Goal: Task Accomplishment & Management: Complete application form

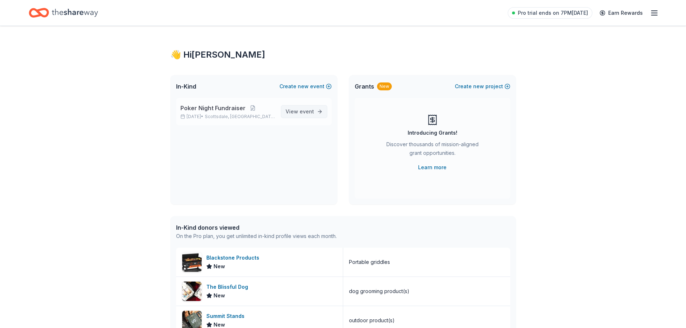
click at [308, 111] on span "event" at bounding box center [307, 111] width 14 height 6
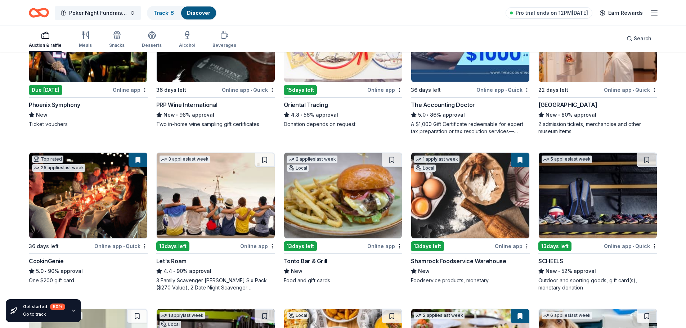
scroll to position [144, 0]
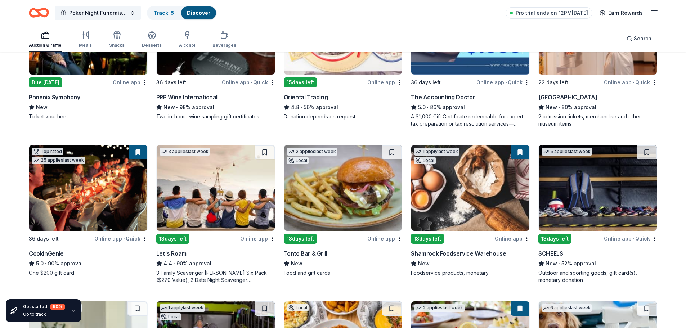
click at [208, 198] on img at bounding box center [216, 188] width 118 height 86
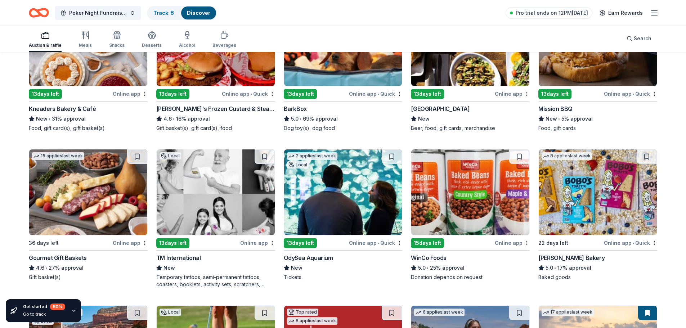
scroll to position [919, 0]
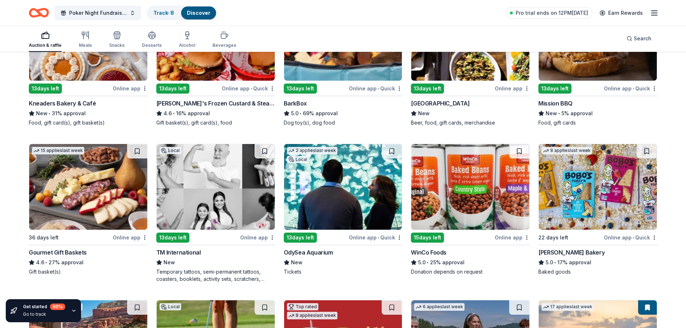
click at [61, 196] on img at bounding box center [88, 187] width 118 height 86
click at [329, 198] on img at bounding box center [343, 187] width 118 height 86
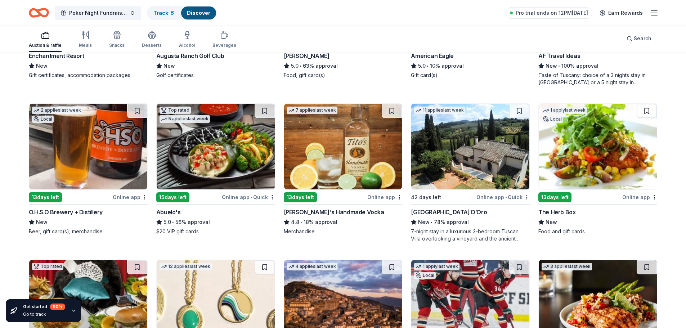
scroll to position [1304, 0]
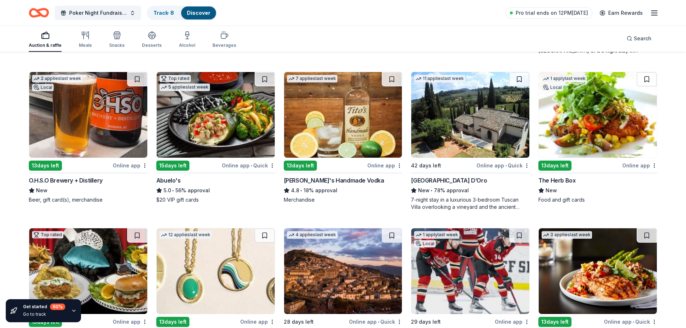
click at [243, 123] on img at bounding box center [216, 115] width 118 height 86
click at [555, 133] on img at bounding box center [598, 115] width 118 height 86
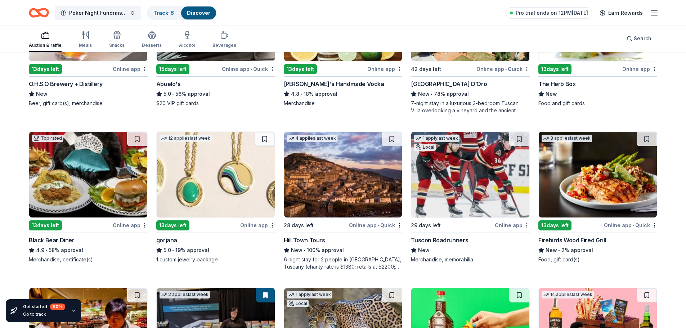
scroll to position [1436, 0]
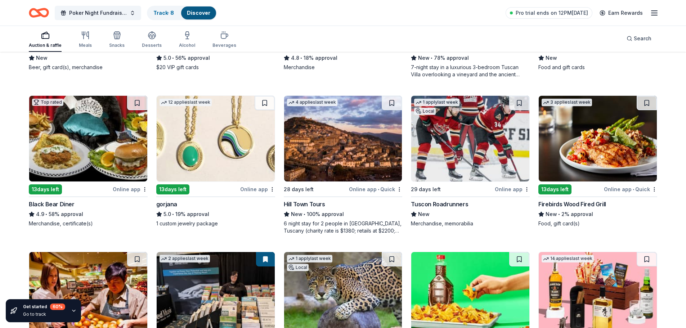
click at [589, 140] on img at bounding box center [598, 139] width 118 height 86
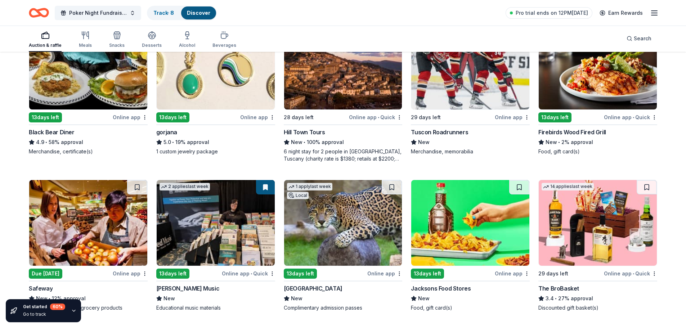
scroll to position [1544, 0]
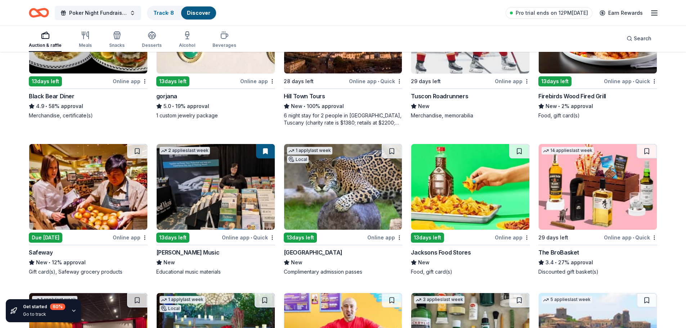
click at [222, 65] on img at bounding box center [216, 31] width 118 height 86
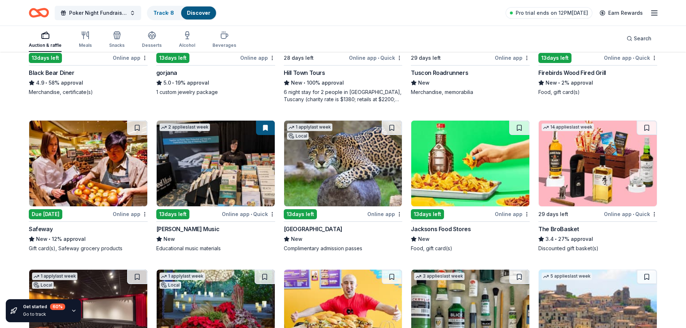
scroll to position [1580, 0]
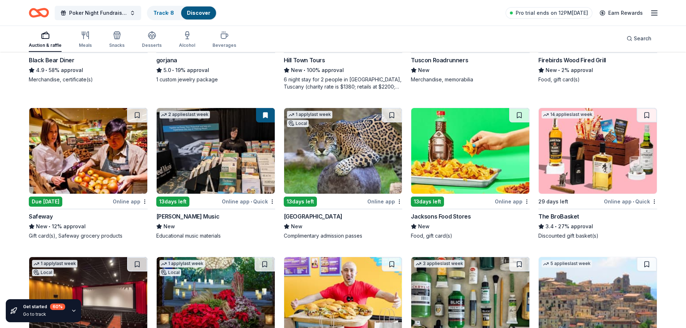
click at [608, 154] on img at bounding box center [598, 151] width 118 height 86
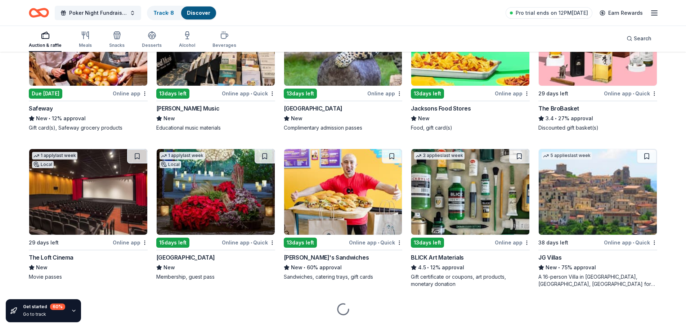
scroll to position [1705, 0]
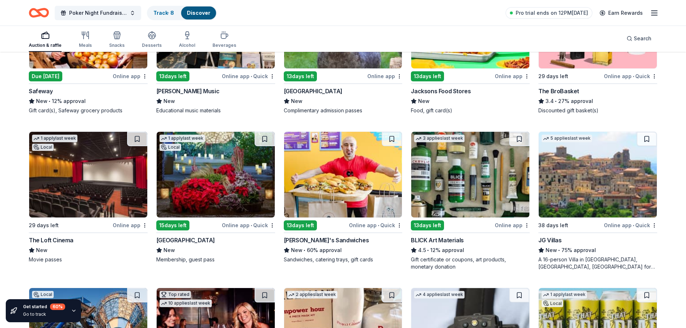
click at [244, 179] on img at bounding box center [216, 175] width 118 height 86
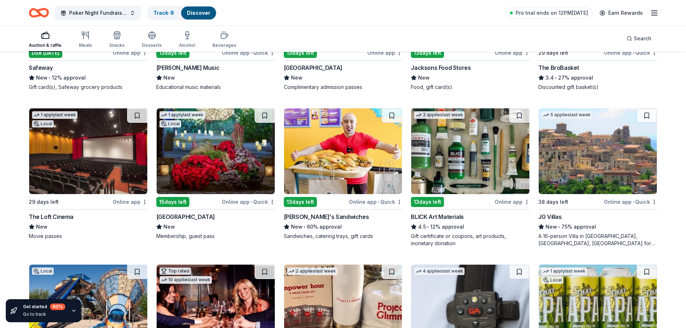
scroll to position [1741, 0]
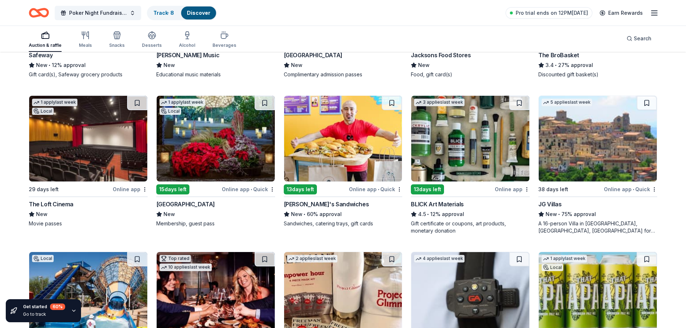
click at [346, 142] on img at bounding box center [343, 139] width 118 height 86
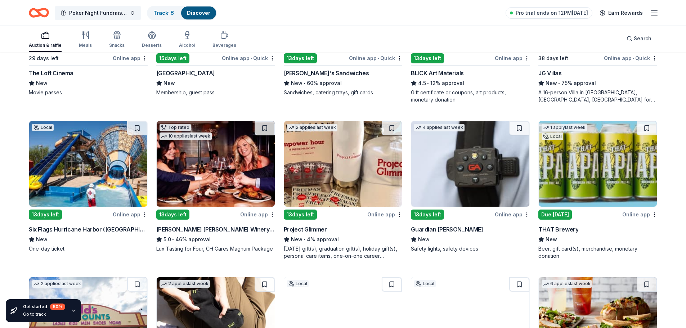
scroll to position [1885, 0]
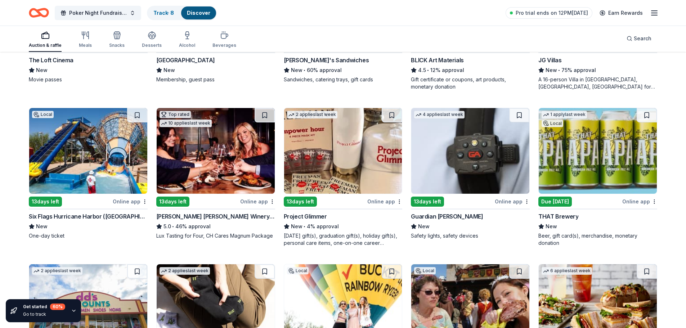
click at [128, 163] on img at bounding box center [88, 151] width 118 height 86
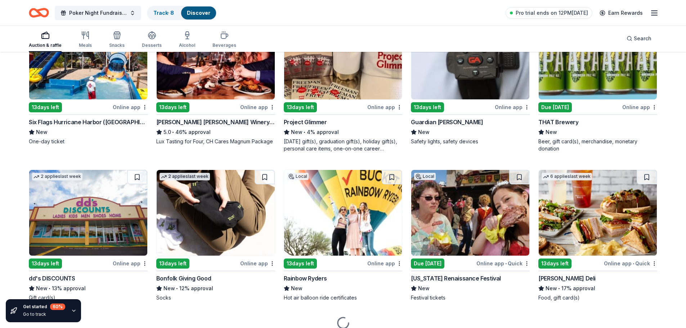
scroll to position [1993, 0]
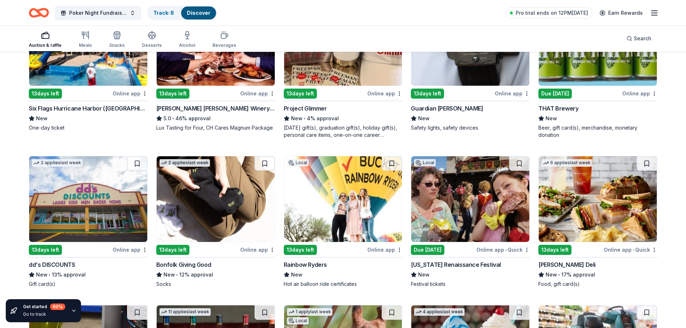
click at [338, 203] on img at bounding box center [343, 199] width 118 height 86
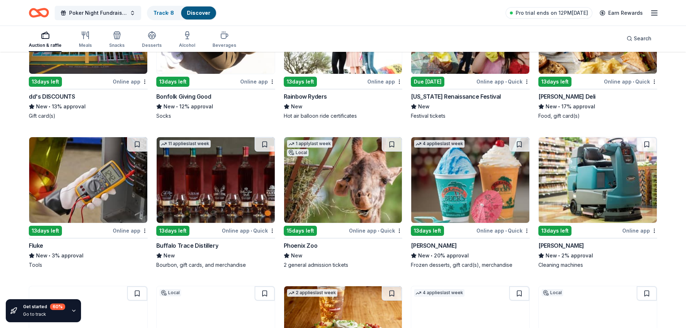
scroll to position [2173, 0]
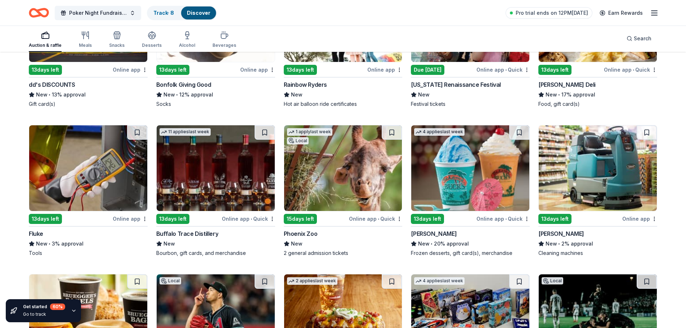
click at [344, 192] on img at bounding box center [343, 168] width 118 height 86
click at [452, 158] on img at bounding box center [470, 168] width 118 height 86
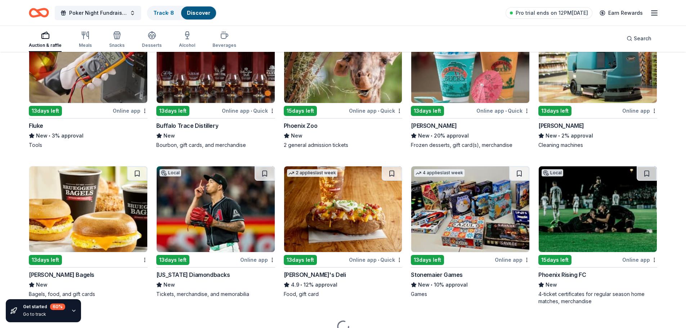
scroll to position [2316, 0]
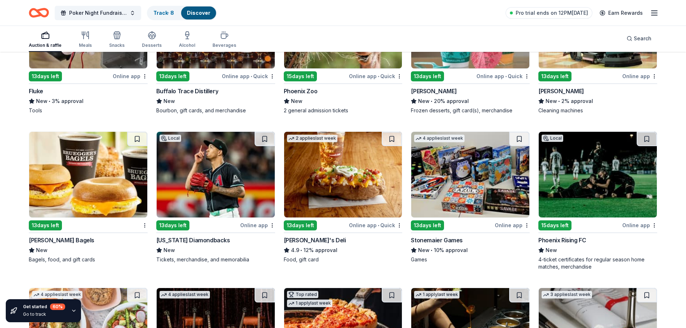
click at [77, 187] on img at bounding box center [88, 175] width 118 height 86
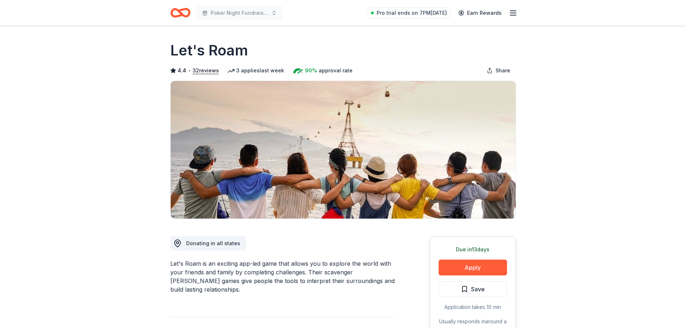
click at [472, 255] on div "Due in 13 days Apply Save Application takes 10 min Usually responds in around a…" at bounding box center [472, 289] width 86 height 107
click at [471, 266] on button "Apply" at bounding box center [472, 268] width 68 height 16
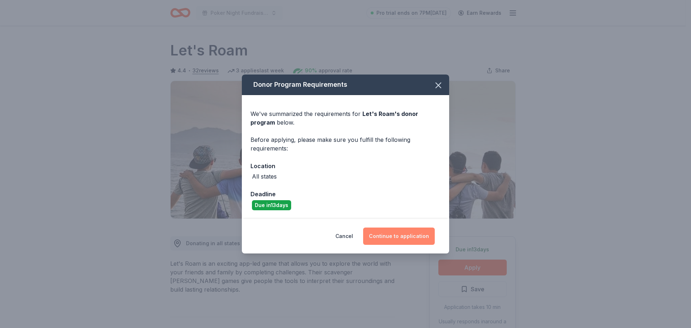
click at [406, 234] on button "Continue to application" at bounding box center [399, 236] width 72 height 17
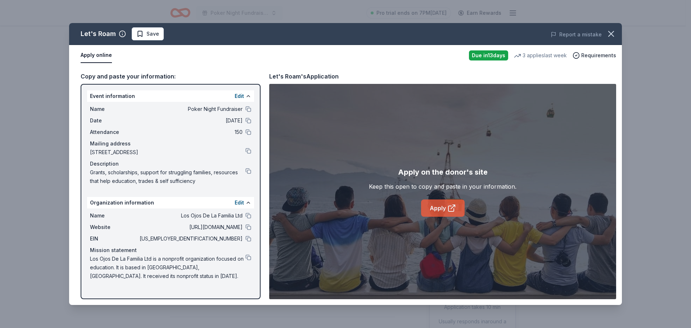
click at [427, 200] on link "Apply" at bounding box center [443, 207] width 44 height 17
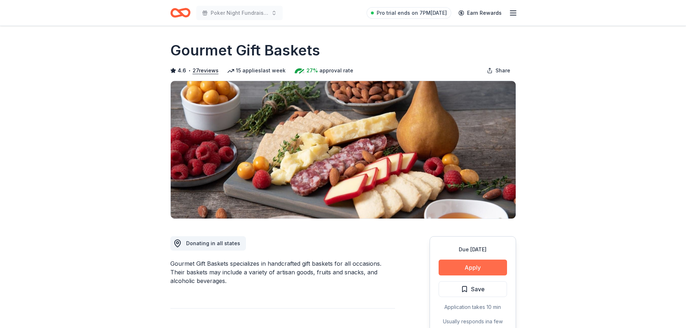
click at [462, 268] on button "Apply" at bounding box center [472, 268] width 68 height 16
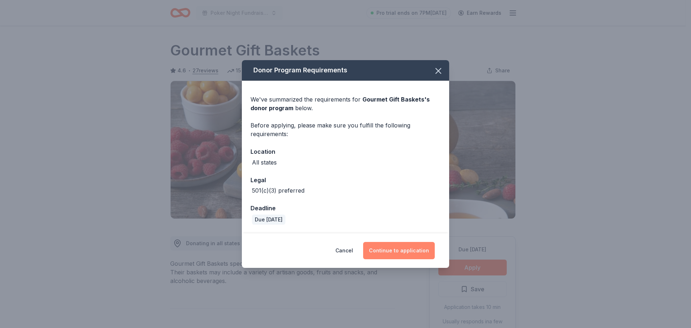
click at [395, 254] on button "Continue to application" at bounding box center [399, 250] width 72 height 17
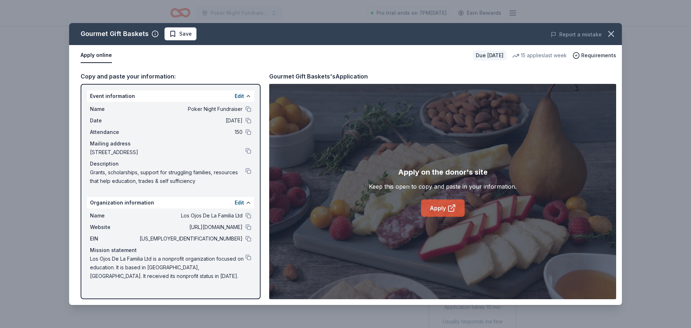
click at [441, 206] on link "Apply" at bounding box center [443, 207] width 44 height 17
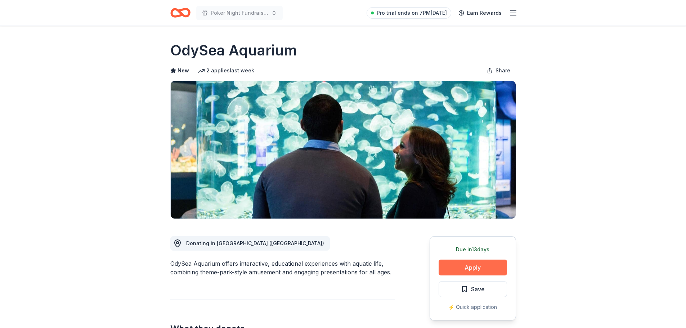
click at [481, 265] on button "Apply" at bounding box center [472, 268] width 68 height 16
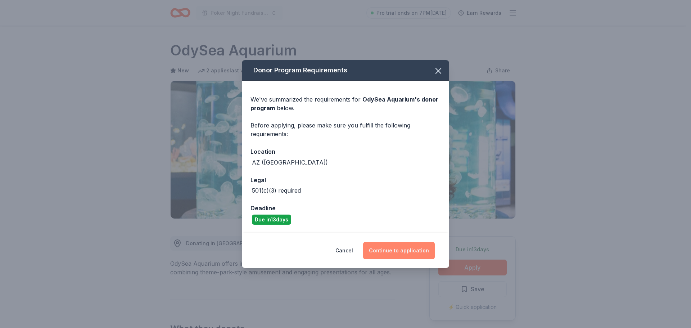
click at [410, 248] on button "Continue to application" at bounding box center [399, 250] width 72 height 17
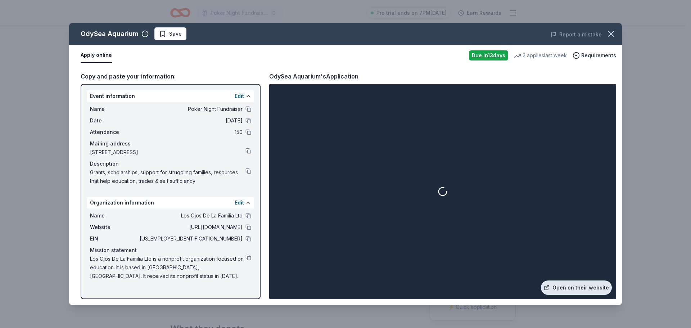
click at [563, 288] on link "Open on their website" at bounding box center [576, 287] width 71 height 14
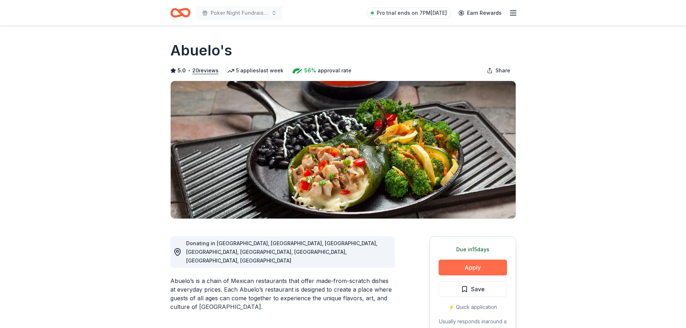
click at [464, 265] on button "Apply" at bounding box center [472, 268] width 68 height 16
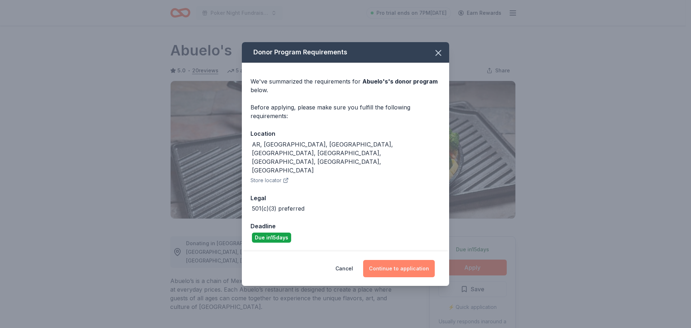
click at [417, 260] on button "Continue to application" at bounding box center [399, 268] width 72 height 17
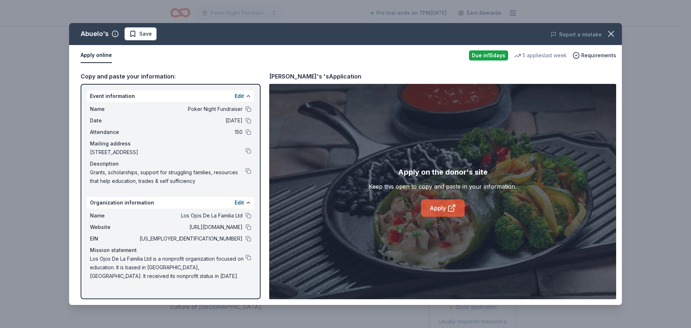
click at [432, 204] on link "Apply" at bounding box center [443, 207] width 44 height 17
click at [611, 30] on icon "button" at bounding box center [611, 34] width 10 height 10
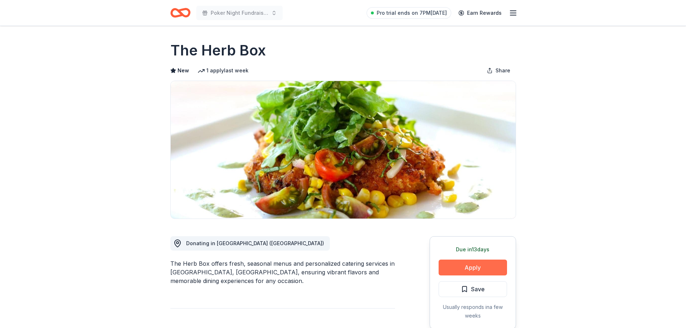
click at [481, 270] on button "Apply" at bounding box center [472, 268] width 68 height 16
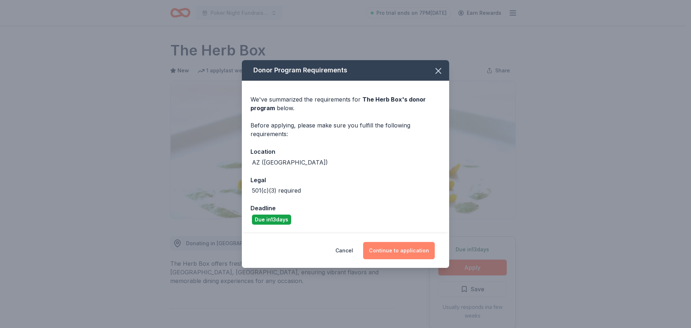
click at [425, 251] on button "Continue to application" at bounding box center [399, 250] width 72 height 17
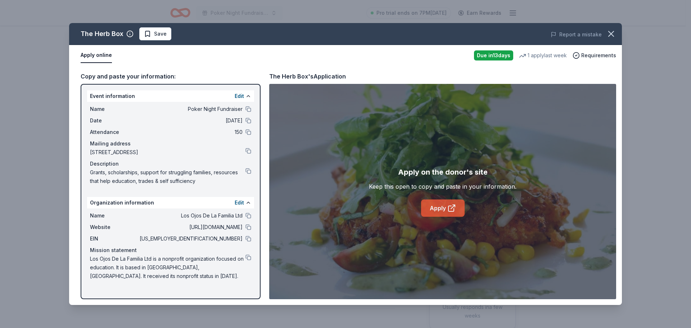
click at [437, 211] on link "Apply" at bounding box center [443, 207] width 44 height 17
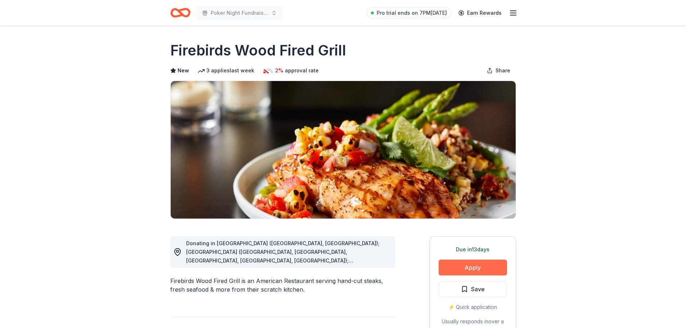
click at [478, 265] on button "Apply" at bounding box center [472, 268] width 68 height 16
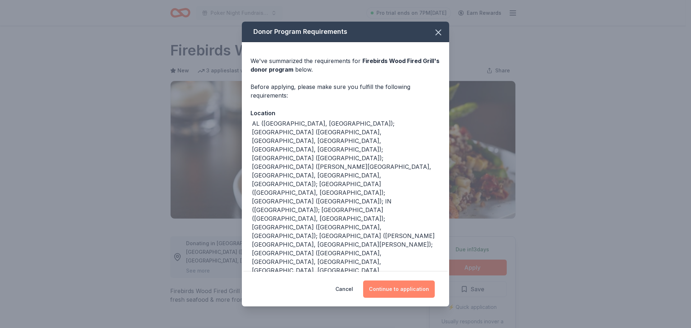
click at [389, 280] on button "Continue to application" at bounding box center [399, 288] width 72 height 17
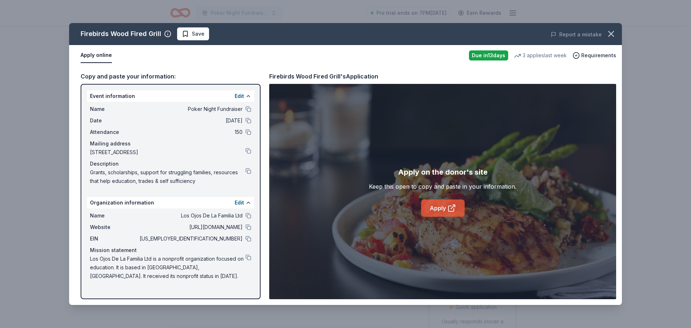
click at [442, 201] on link "Apply" at bounding box center [443, 207] width 44 height 17
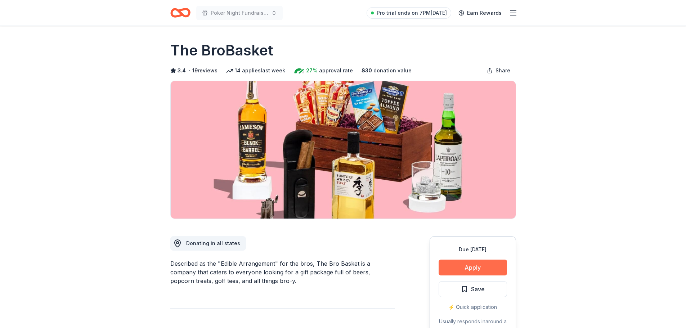
click at [460, 265] on button "Apply" at bounding box center [472, 268] width 68 height 16
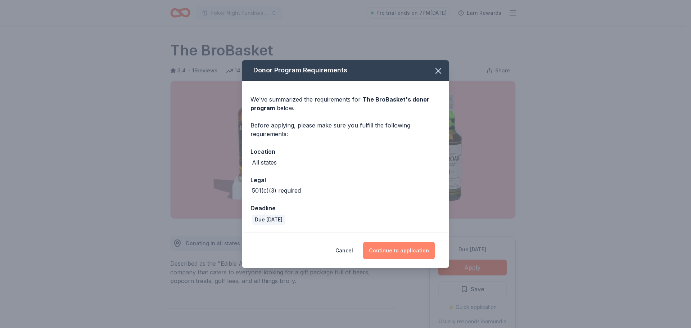
click at [391, 247] on button "Continue to application" at bounding box center [399, 250] width 72 height 17
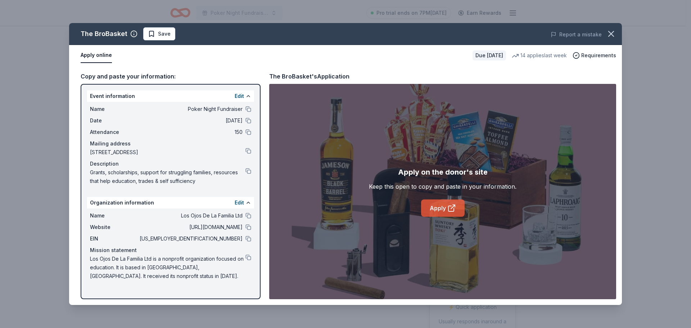
click at [443, 206] on link "Apply" at bounding box center [443, 207] width 44 height 17
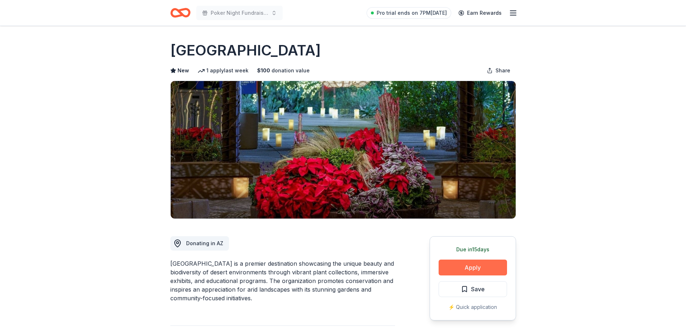
click at [459, 270] on button "Apply" at bounding box center [472, 268] width 68 height 16
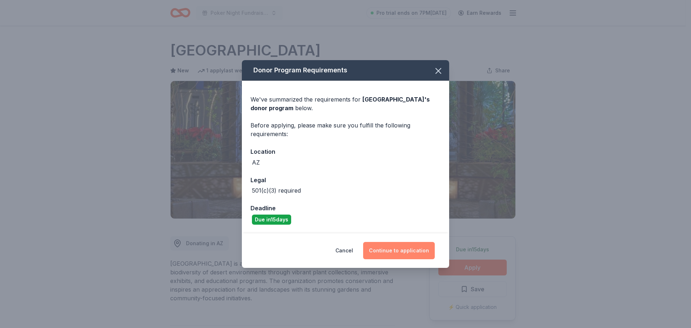
click at [398, 246] on button "Continue to application" at bounding box center [399, 250] width 72 height 17
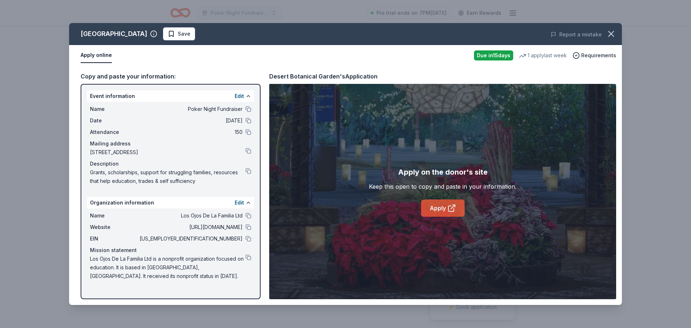
click at [433, 207] on link "Apply" at bounding box center [443, 207] width 44 height 17
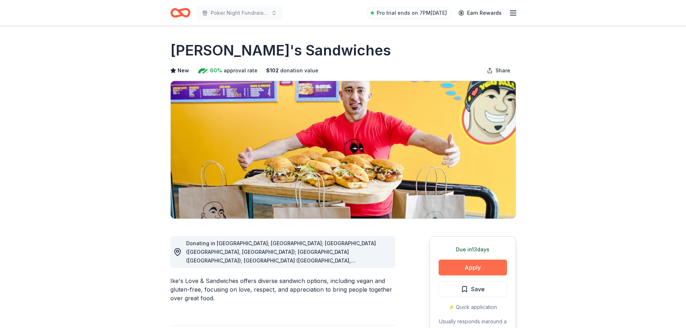
click at [476, 265] on button "Apply" at bounding box center [472, 268] width 68 height 16
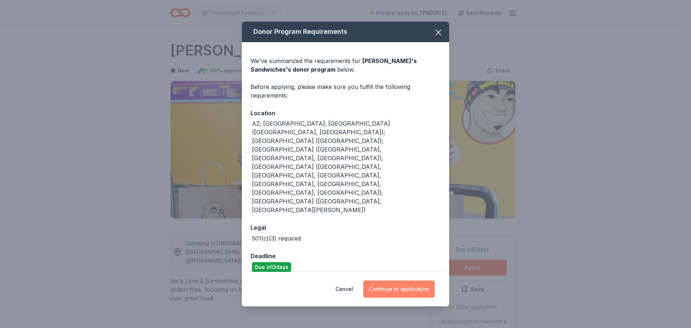
click at [382, 280] on button "Continue to application" at bounding box center [399, 288] width 72 height 17
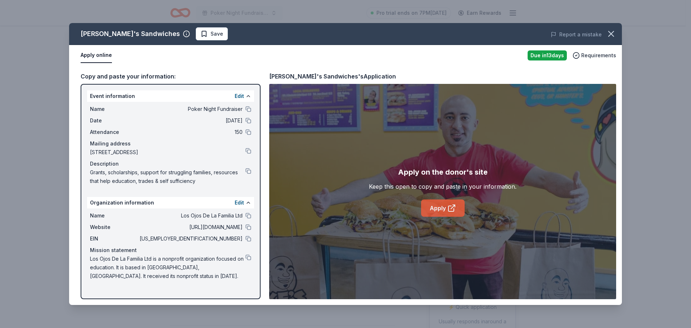
click at [424, 209] on link "Apply" at bounding box center [443, 207] width 44 height 17
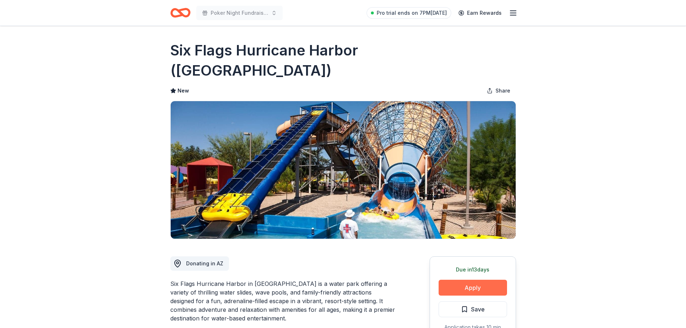
click at [457, 280] on button "Apply" at bounding box center [472, 288] width 68 height 16
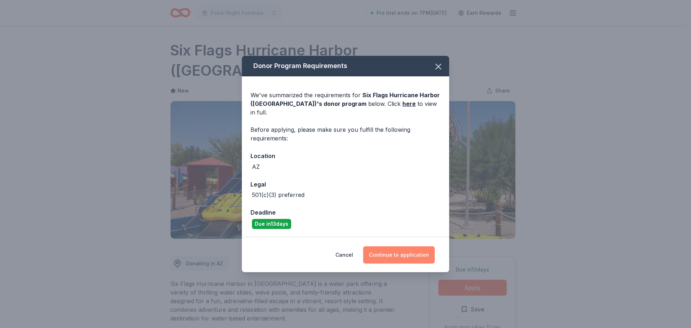
click at [392, 250] on button "Continue to application" at bounding box center [399, 254] width 72 height 17
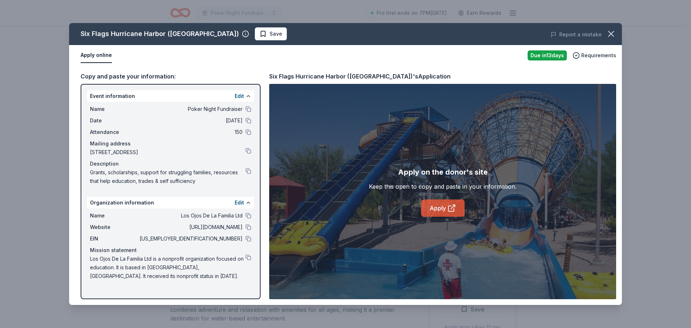
click at [434, 211] on link "Apply" at bounding box center [443, 207] width 44 height 17
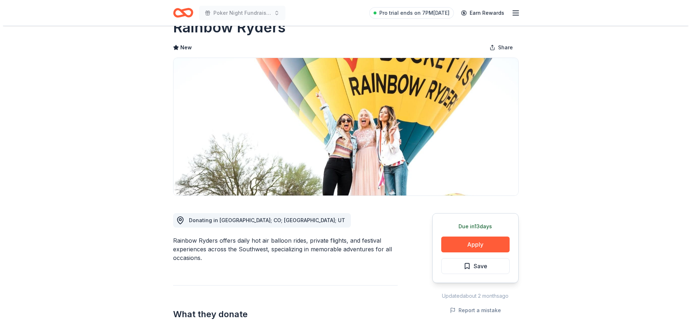
scroll to position [36, 0]
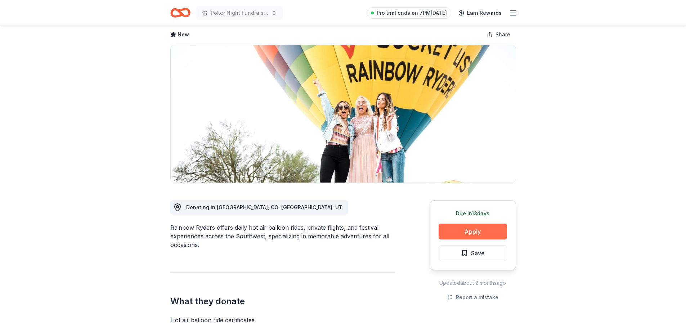
click at [456, 227] on button "Apply" at bounding box center [472, 232] width 68 height 16
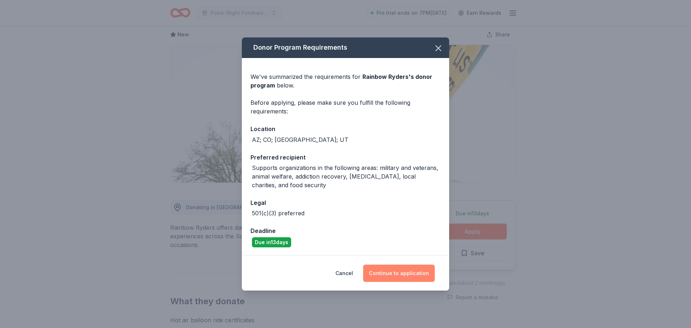
click at [400, 276] on button "Continue to application" at bounding box center [399, 273] width 72 height 17
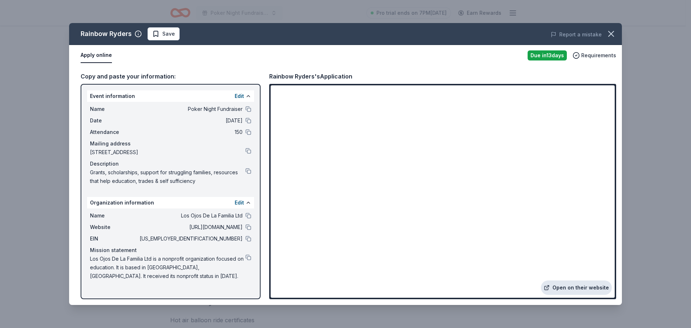
click at [562, 284] on link "Open on their website" at bounding box center [576, 287] width 71 height 14
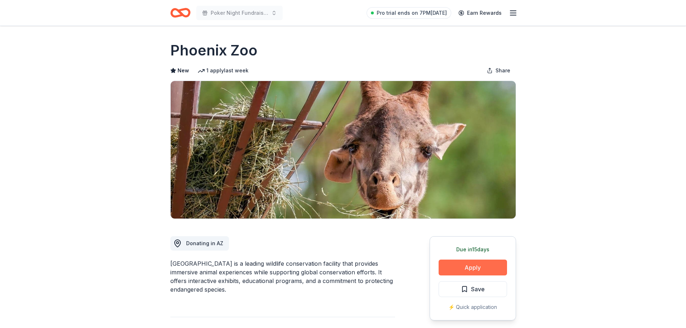
click at [480, 262] on button "Apply" at bounding box center [472, 268] width 68 height 16
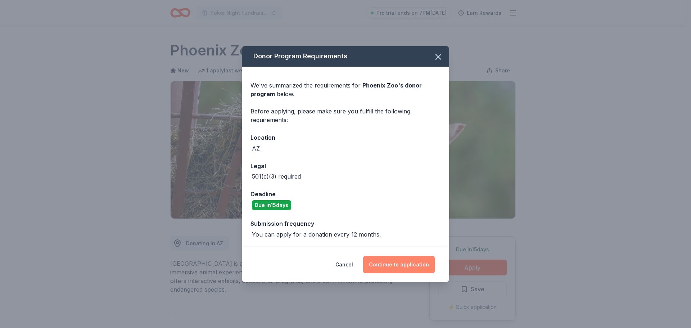
click at [420, 261] on button "Continue to application" at bounding box center [399, 264] width 72 height 17
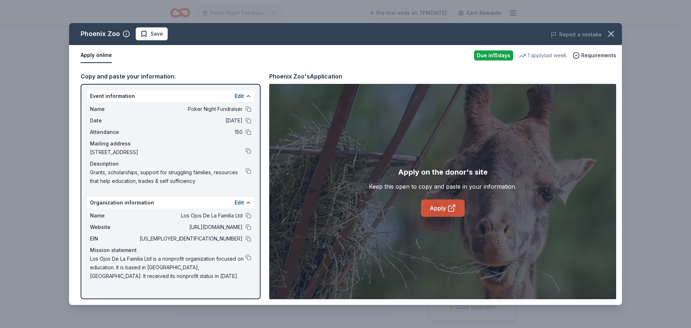
click at [433, 209] on link "Apply" at bounding box center [443, 207] width 44 height 17
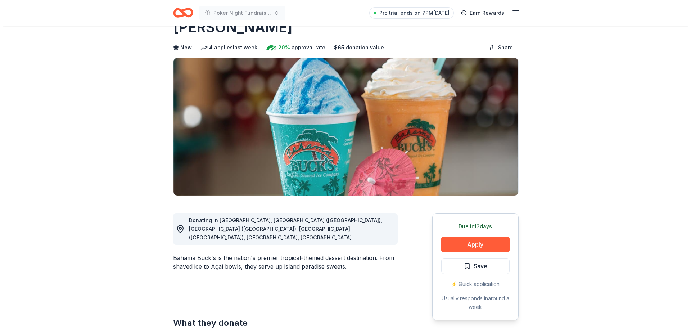
scroll to position [36, 0]
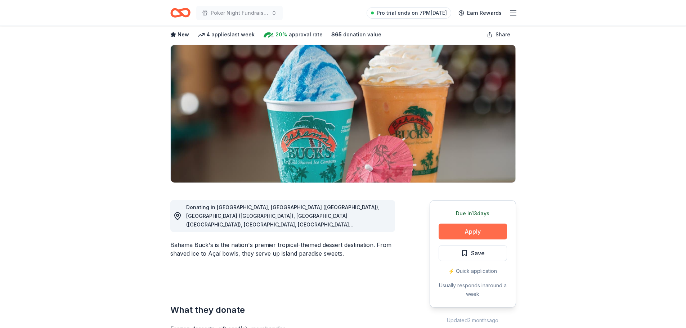
click at [467, 229] on button "Apply" at bounding box center [472, 232] width 68 height 16
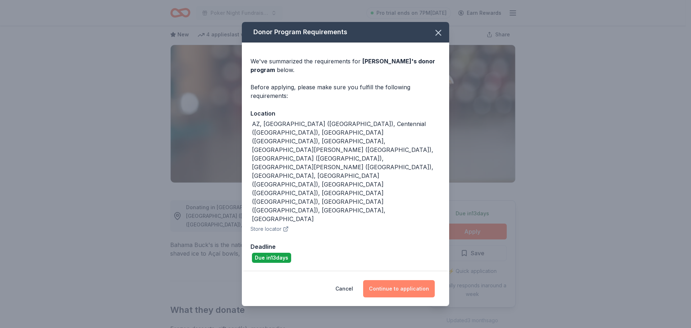
click at [407, 280] on button "Continue to application" at bounding box center [399, 288] width 72 height 17
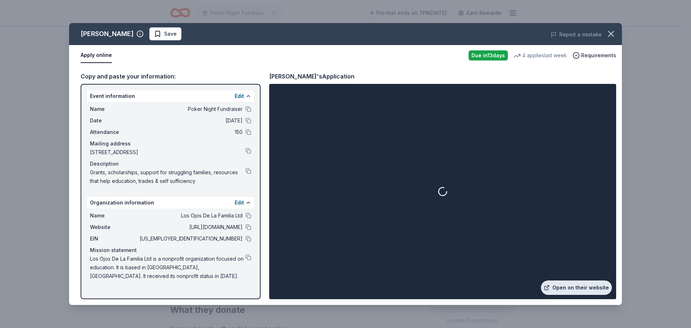
click at [575, 289] on link "Open on their website" at bounding box center [576, 287] width 71 height 14
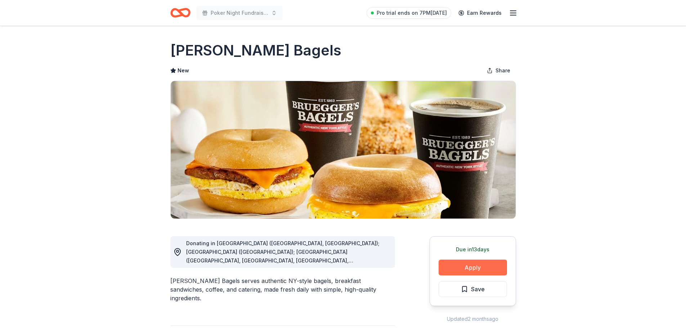
click at [479, 262] on button "Apply" at bounding box center [472, 268] width 68 height 16
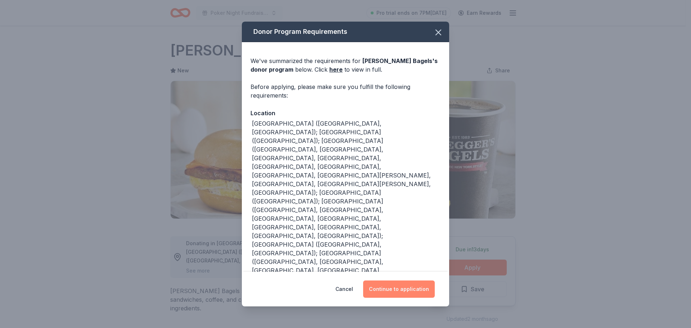
click at [419, 288] on button "Continue to application" at bounding box center [399, 288] width 72 height 17
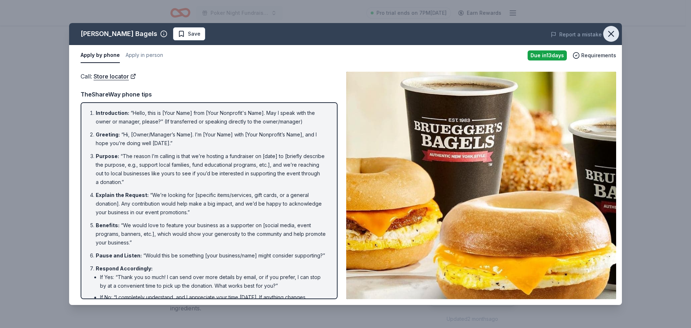
click at [609, 33] on icon "button" at bounding box center [611, 34] width 10 height 10
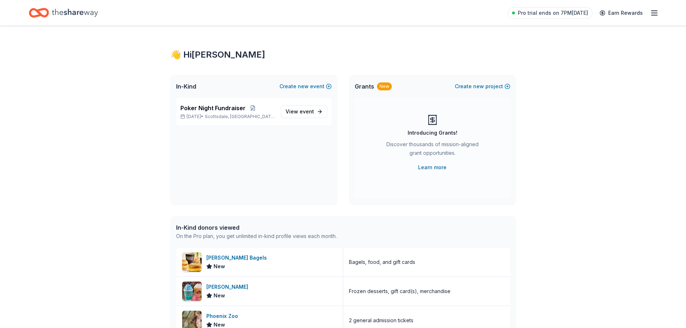
click at [650, 14] on icon "button" at bounding box center [654, 13] width 9 height 9
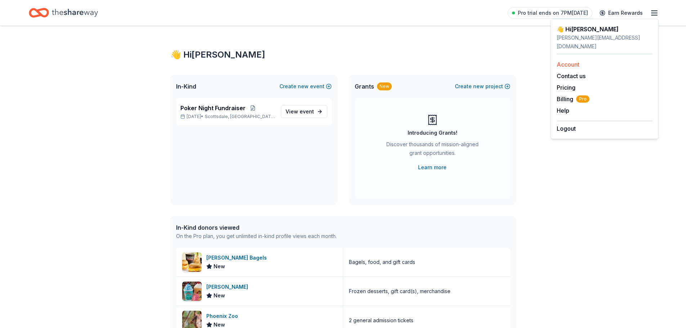
click at [571, 61] on link "Account" at bounding box center [568, 64] width 23 height 7
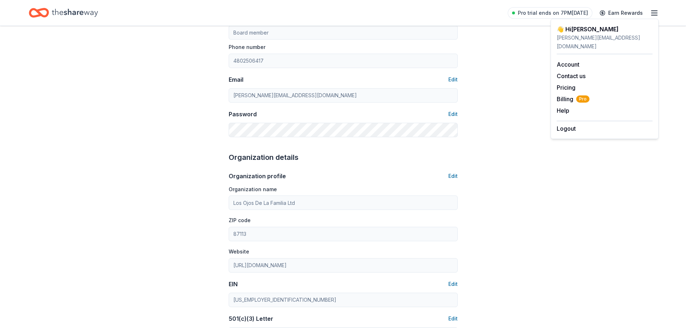
scroll to position [108, 0]
click at [557, 95] on span "Billing Pro" at bounding box center [573, 99] width 33 height 9
